Goal: Task Accomplishment & Management: Use online tool/utility

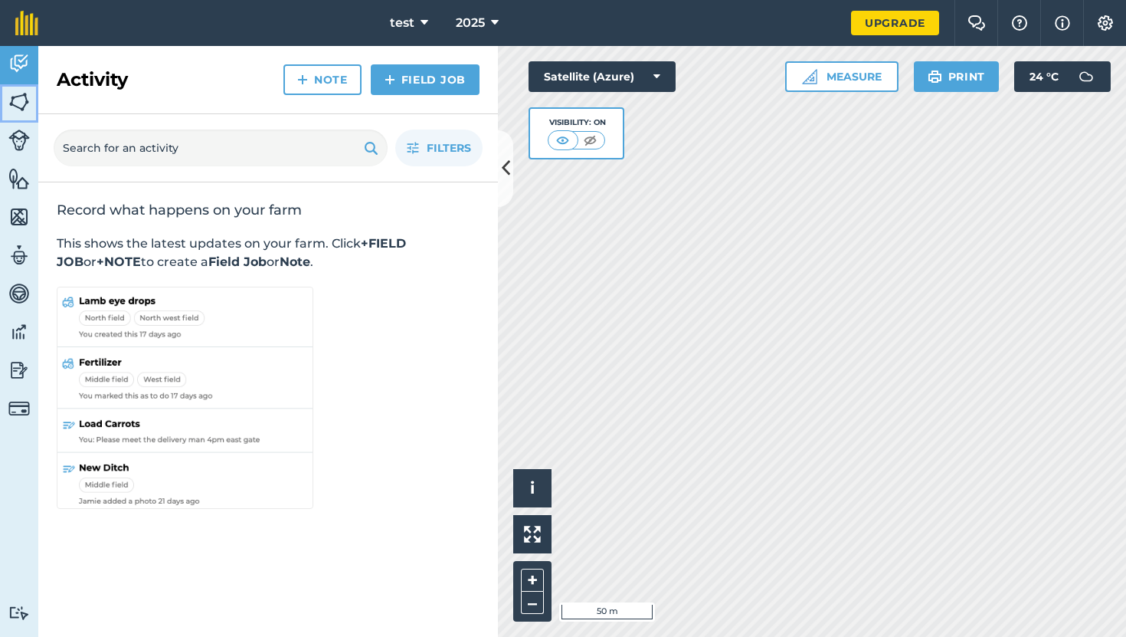
click at [22, 103] on img at bounding box center [18, 101] width 21 height 23
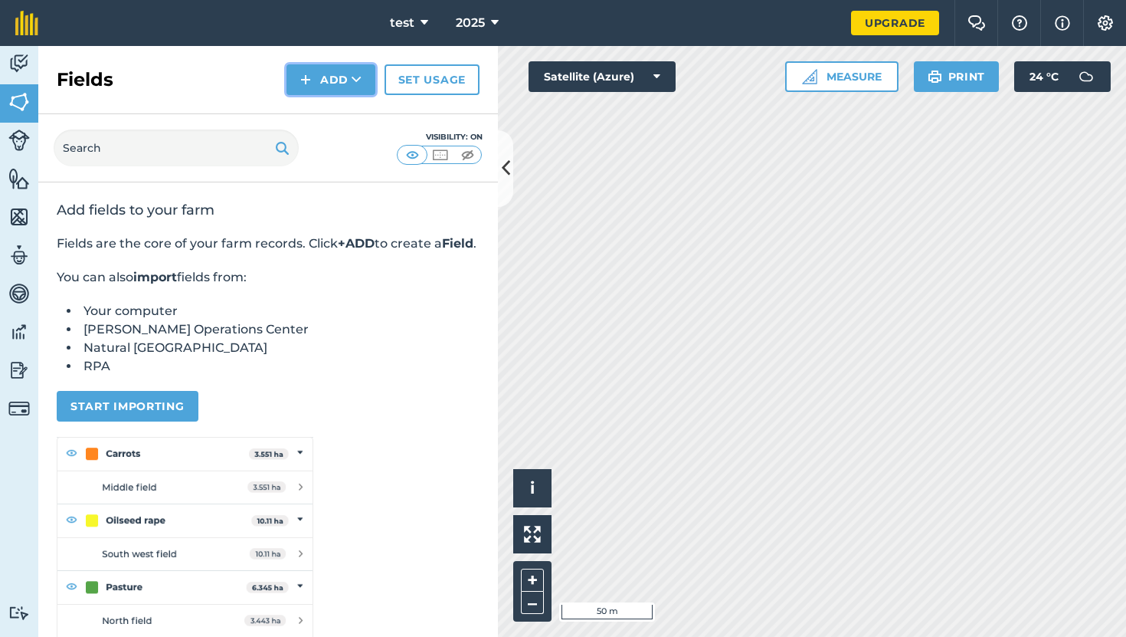
click at [342, 68] on button "Add" at bounding box center [330, 79] width 89 height 31
click at [339, 117] on link "Draw" at bounding box center [331, 114] width 84 height 34
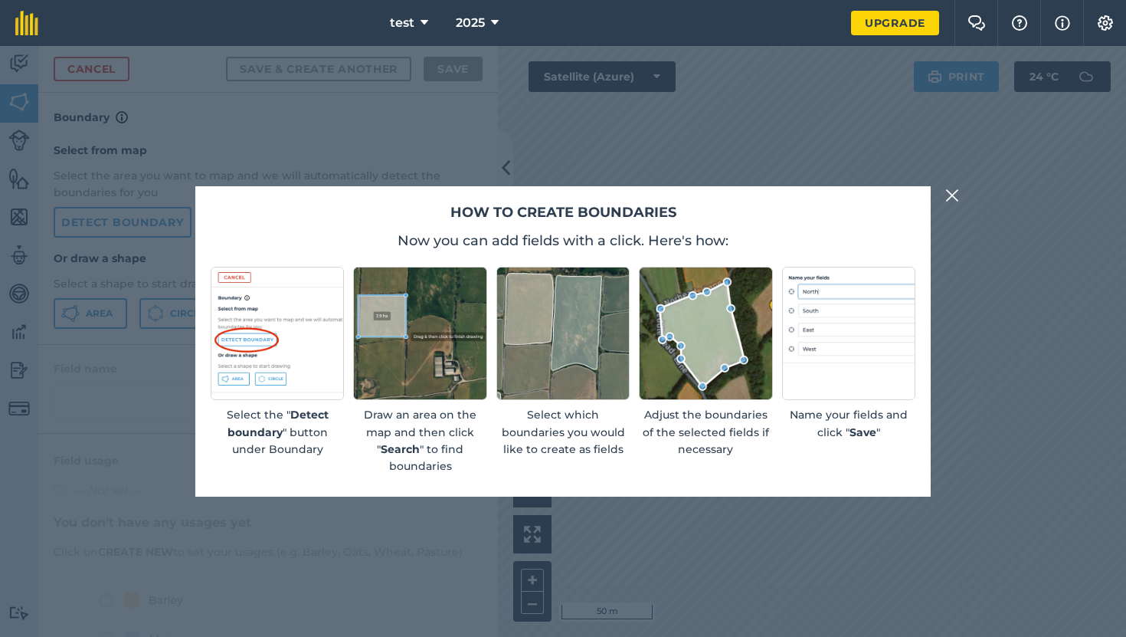
click at [952, 195] on img at bounding box center [952, 195] width 14 height 18
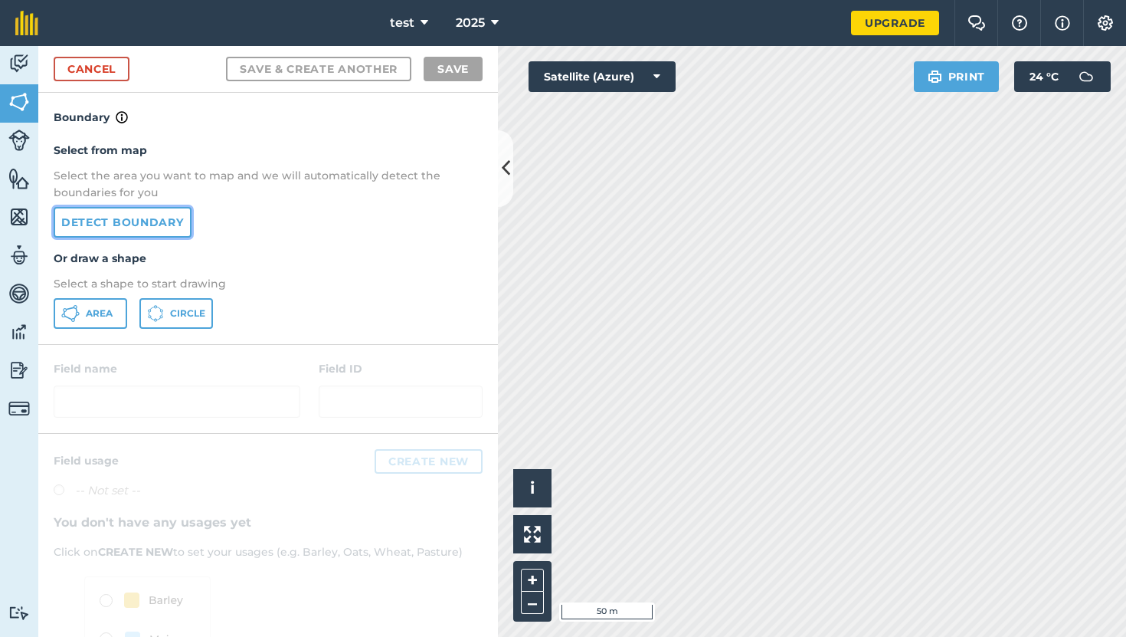
click at [129, 219] on link "Detect boundary" at bounding box center [123, 222] width 138 height 31
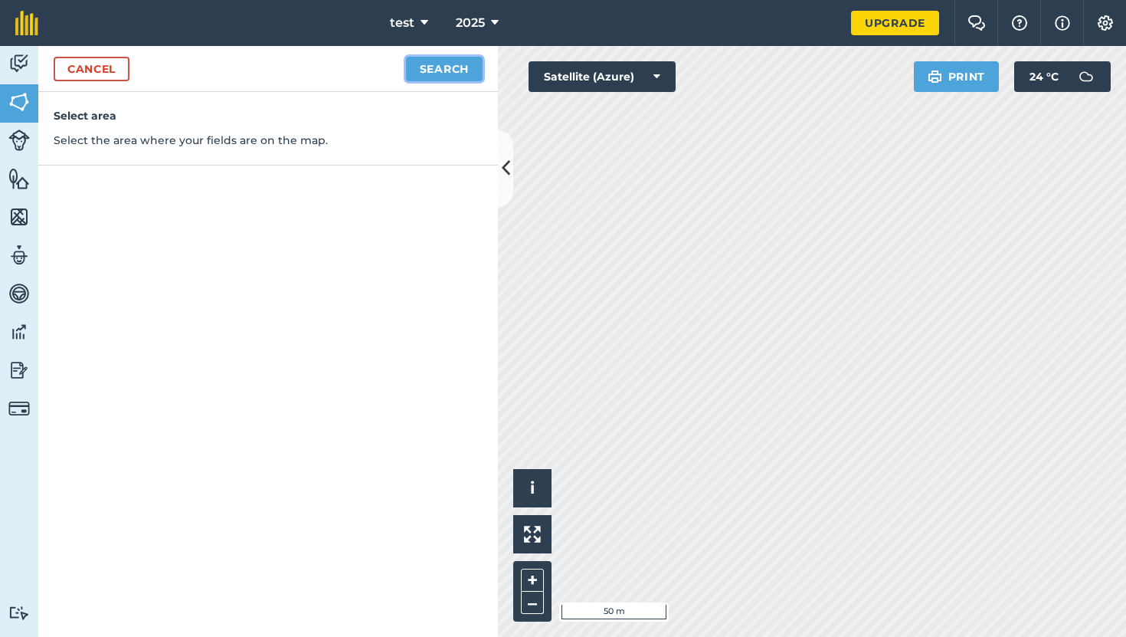
click at [424, 69] on button "Search" at bounding box center [444, 69] width 77 height 25
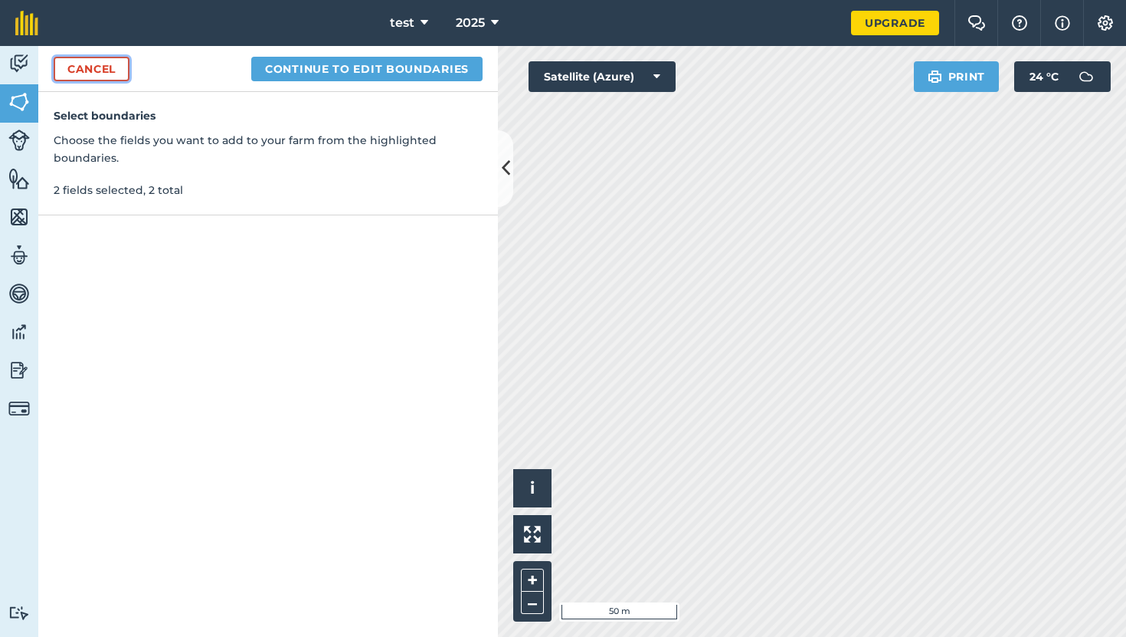
click at [90, 70] on link "Cancel" at bounding box center [92, 69] width 76 height 25
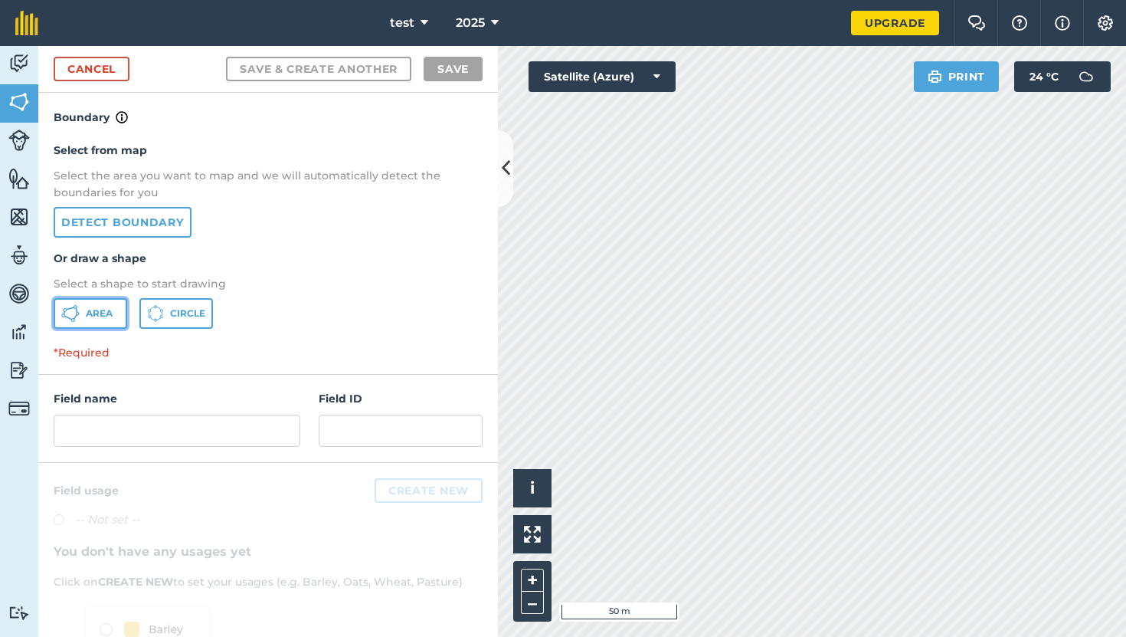
click at [86, 322] on button "Area" at bounding box center [91, 313] width 74 height 31
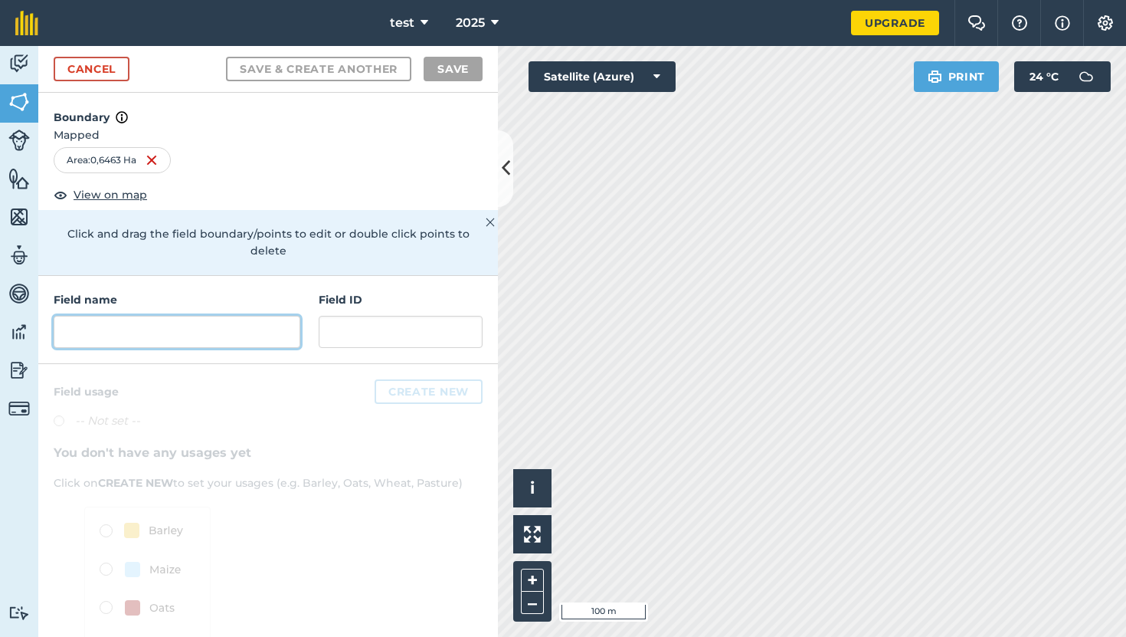
click at [208, 322] on input "text" at bounding box center [177, 332] width 247 height 32
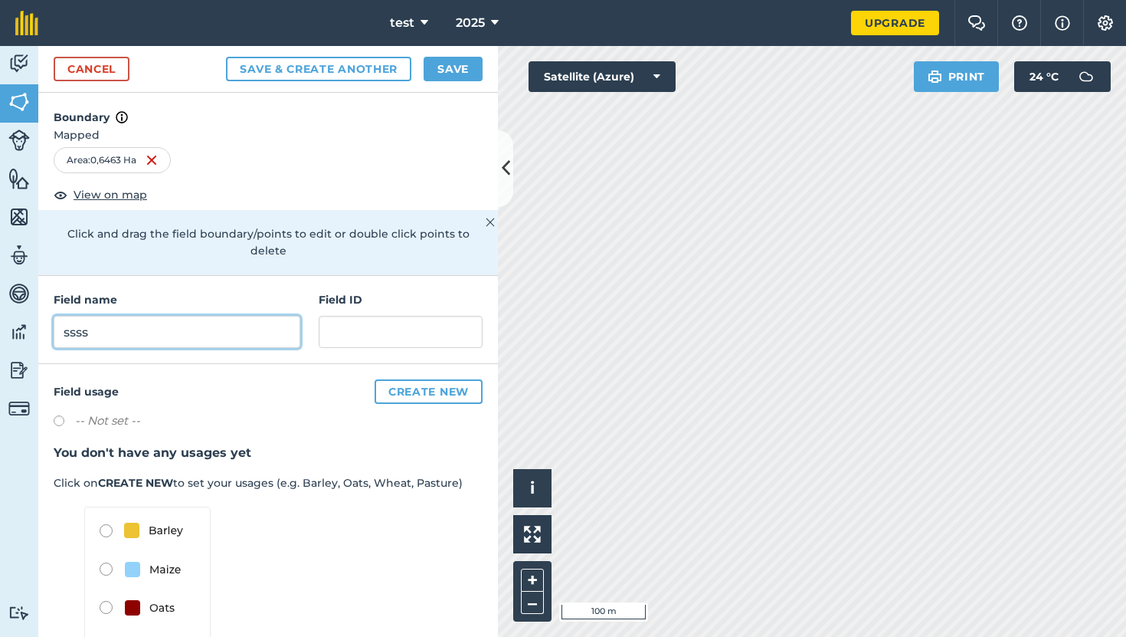
scroll to position [59, 0]
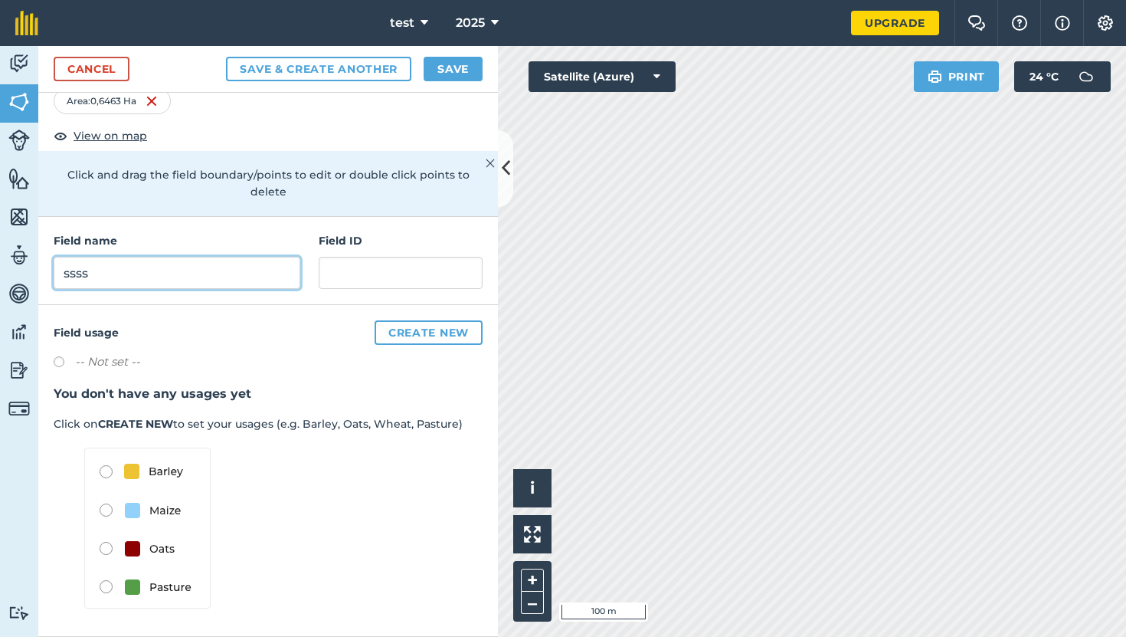
type input "ssss"
click at [450, 71] on button "Save" at bounding box center [453, 69] width 59 height 25
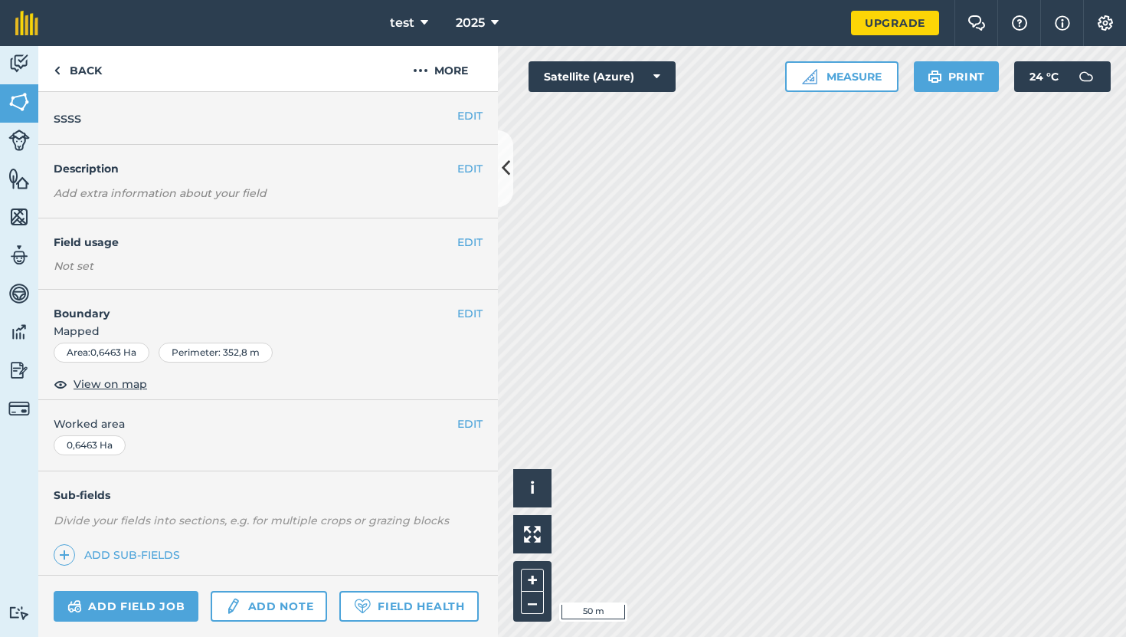
scroll to position [125, 0]
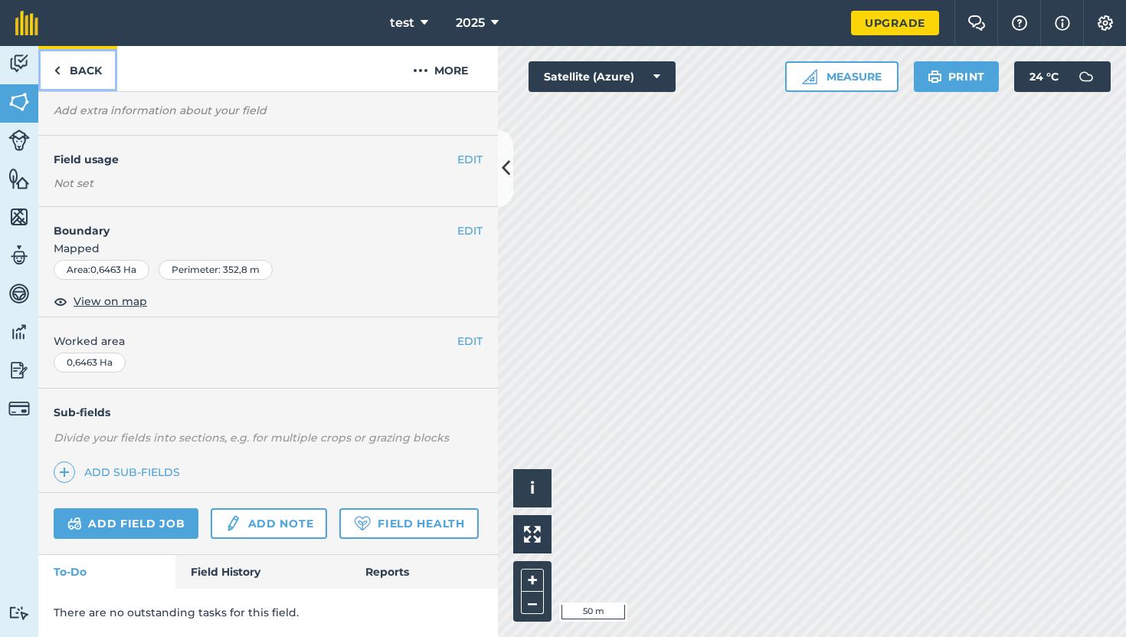
click at [73, 64] on link "Back" at bounding box center [77, 68] width 79 height 45
click at [80, 77] on link "Back" at bounding box center [77, 68] width 79 height 45
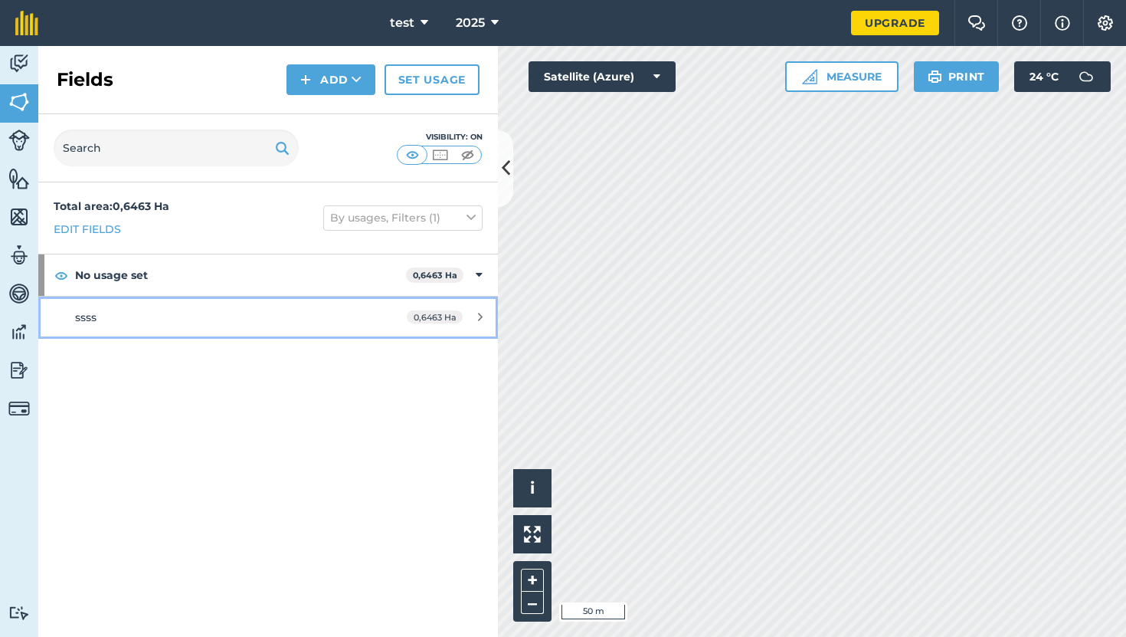
click at [152, 328] on link "ssss 0,6463 Ha" at bounding box center [268, 316] width 460 height 41
